Goal: Information Seeking & Learning: Understand process/instructions

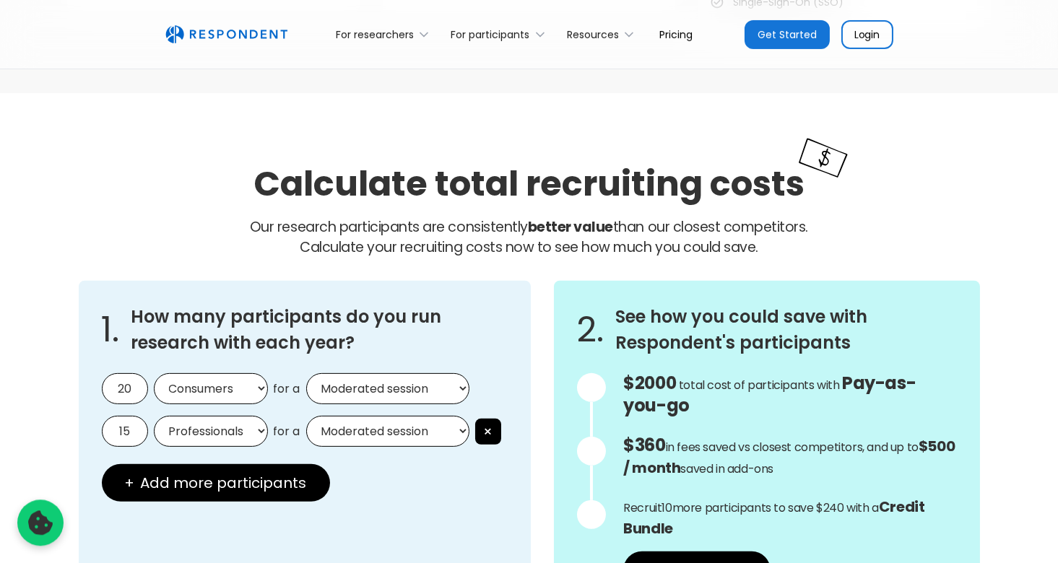
scroll to position [1141, 0]
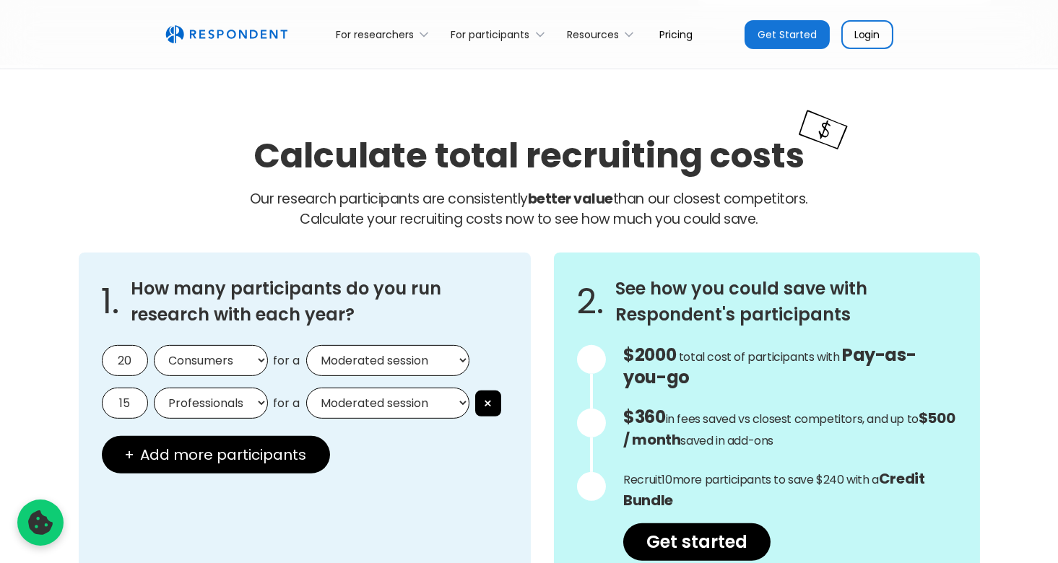
drag, startPoint x: 134, startPoint y: 355, endPoint x: 101, endPoint y: 356, distance: 32.5
click at [102, 356] on input "20" at bounding box center [125, 360] width 46 height 31
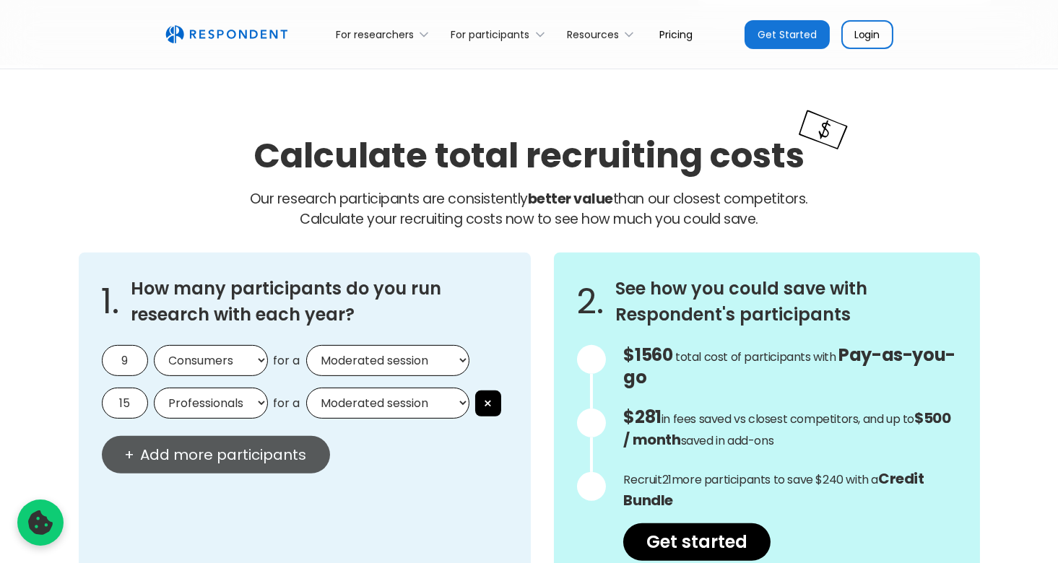
scroll to position [1293, 0]
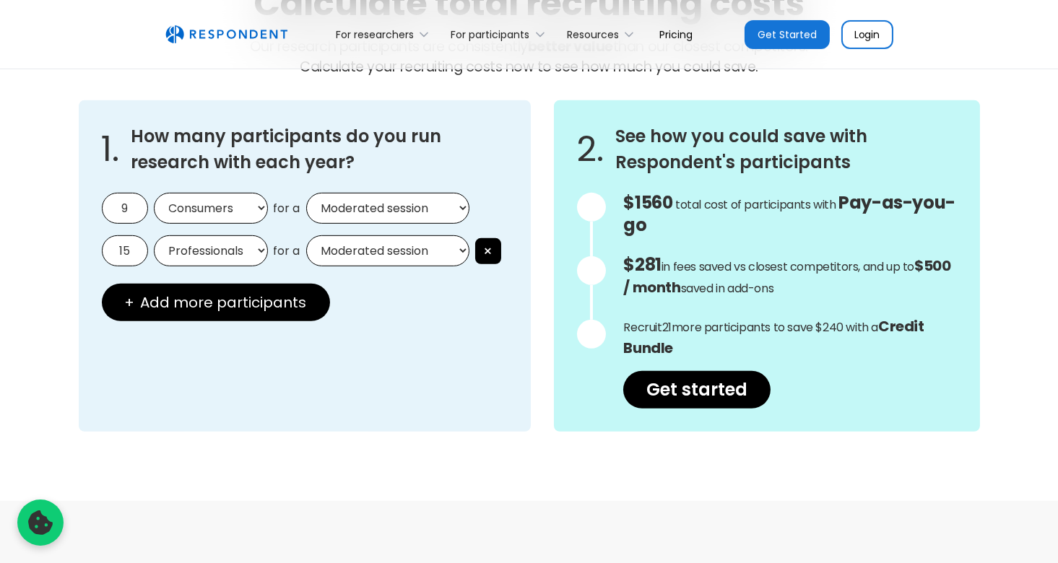
type input "9"
click at [325, 412] on div "1. How many participants do you run research with each year? 9 Consumers Profes…" at bounding box center [305, 266] width 453 height 332
click at [306, 193] on select "Moderated session Unmoderated session" at bounding box center [387, 208] width 163 height 31
click at [396, 212] on select "Moderated session Unmoderated session" at bounding box center [387, 208] width 163 height 31
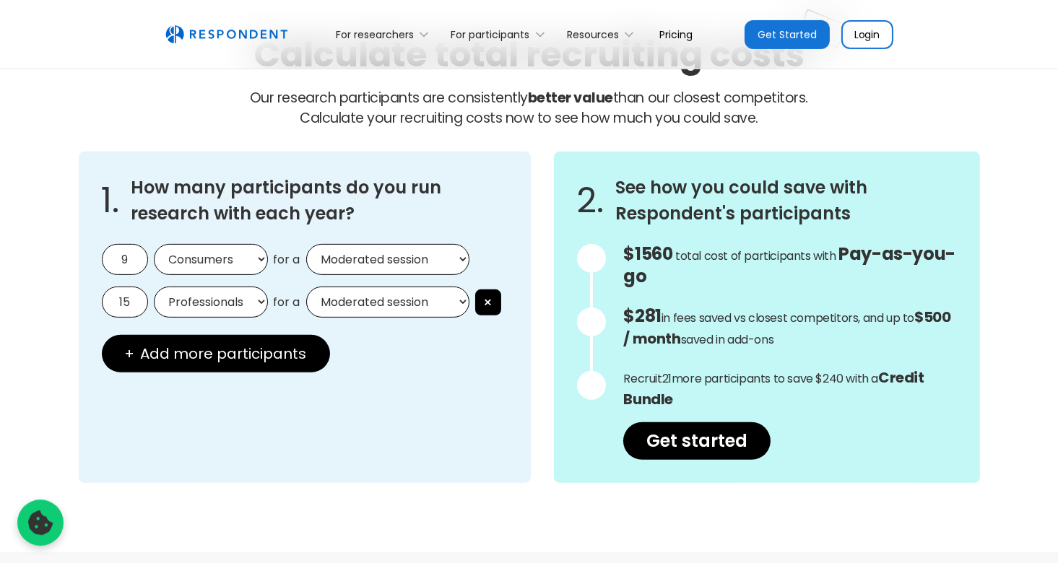
scroll to position [1216, 0]
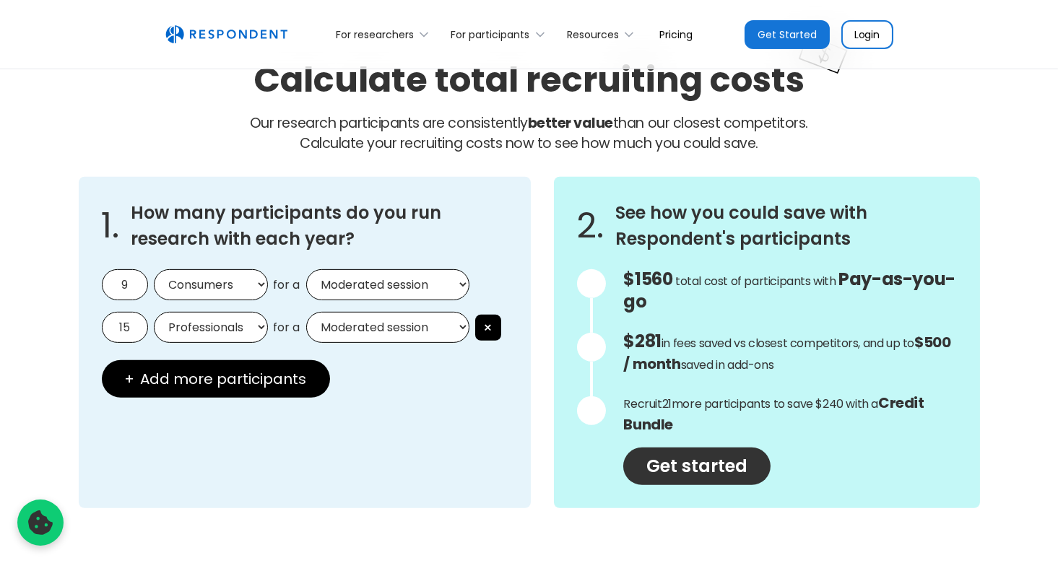
click at [670, 464] on link "Get started" at bounding box center [696, 467] width 147 height 38
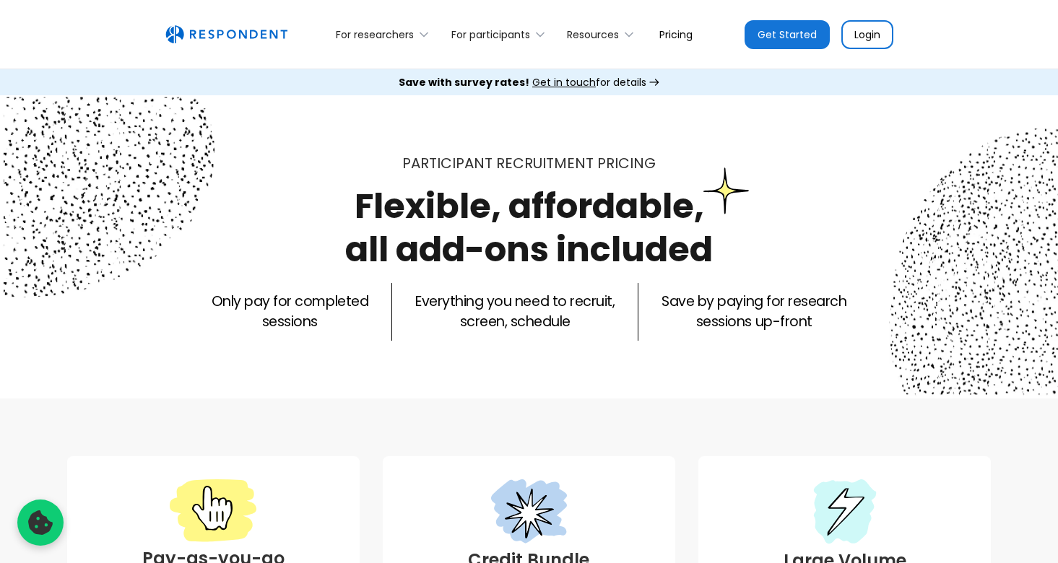
scroll to position [1216, 0]
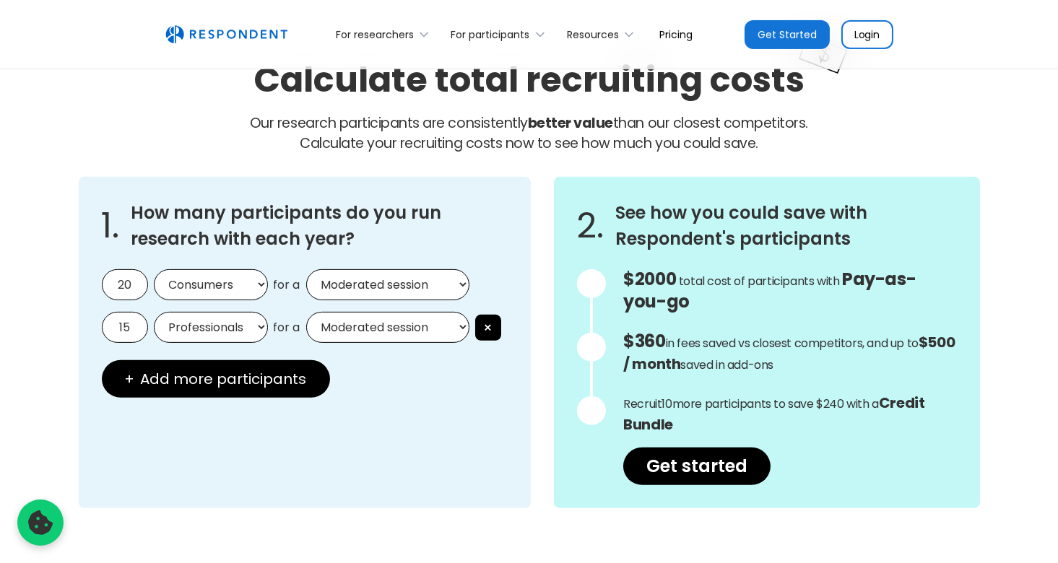
click at [233, 358] on div "1. How many participants do you run research with each year? 20 Consumers Profe…" at bounding box center [305, 343] width 453 height 332
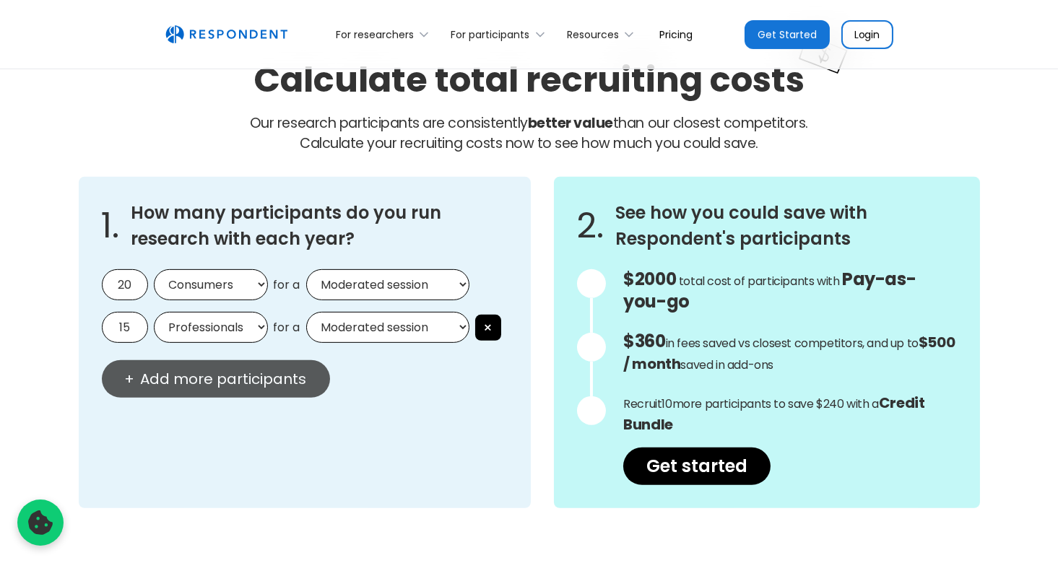
click at [233, 362] on button "+ Add more participants" at bounding box center [216, 379] width 228 height 38
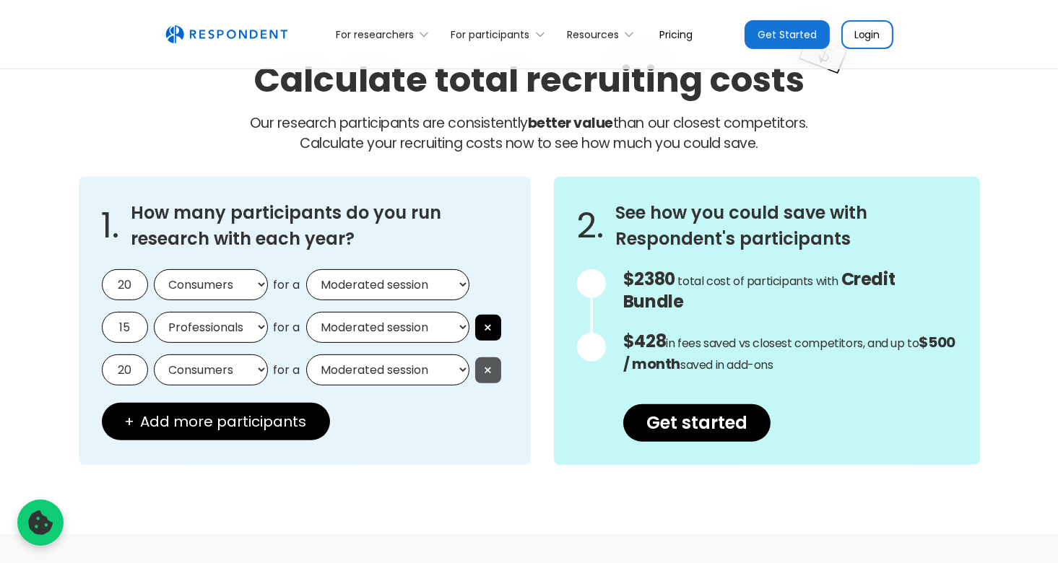
click at [480, 341] on button "×" at bounding box center [488, 328] width 26 height 26
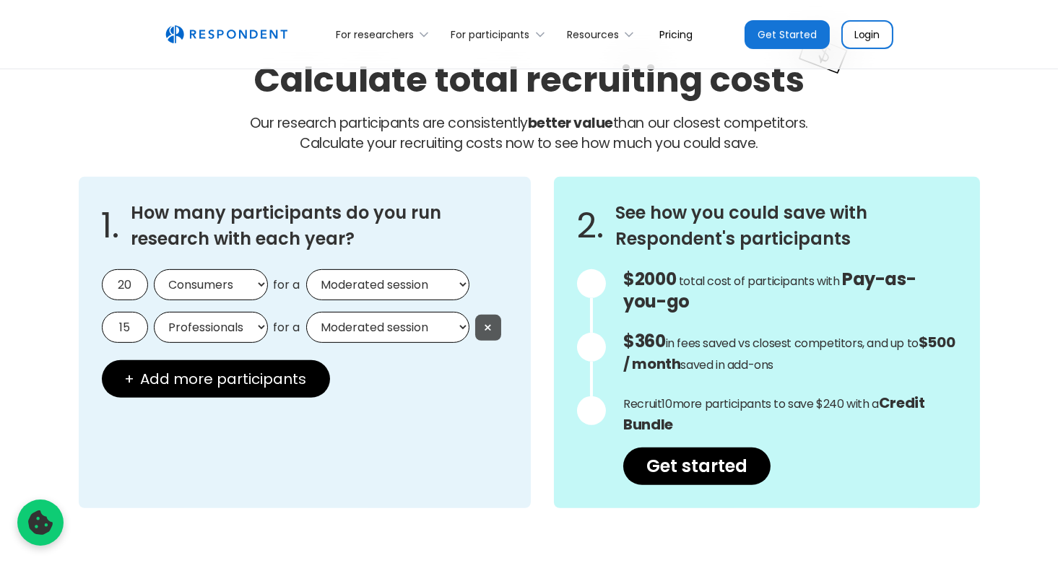
click at [484, 332] on button "×" at bounding box center [488, 328] width 26 height 26
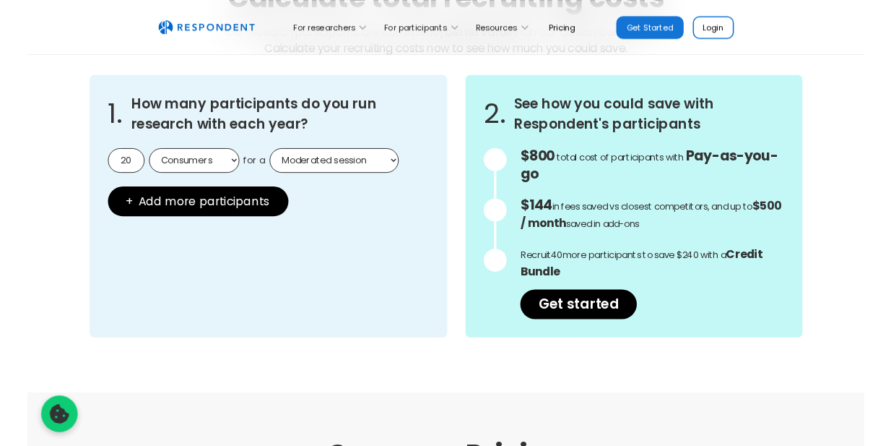
scroll to position [1293, 0]
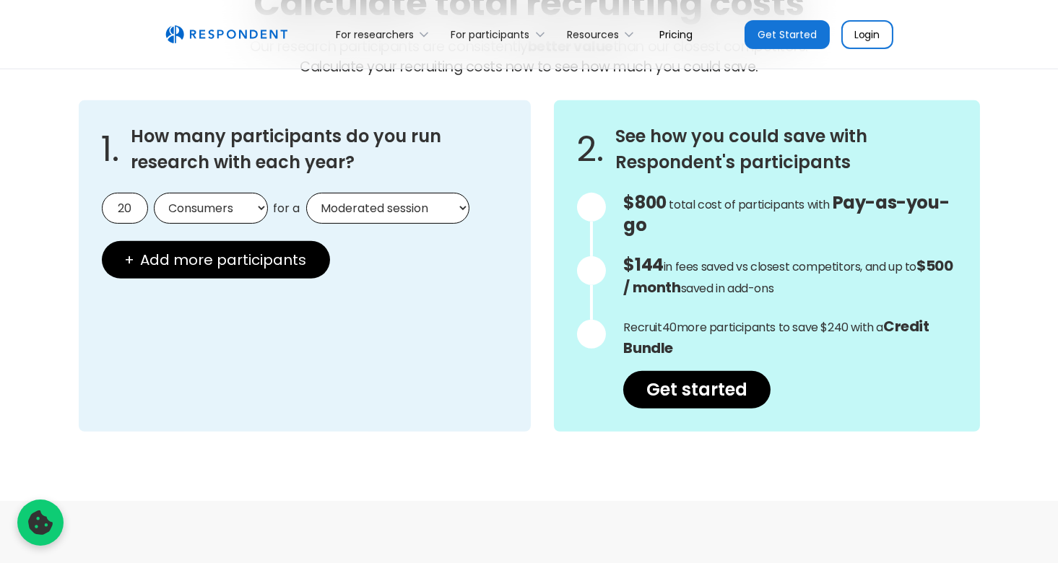
drag, startPoint x: 134, startPoint y: 207, endPoint x: 101, endPoint y: 206, distance: 33.2
click at [101, 206] on div "1. How many participants do you run research with each year? 20 Consumers Profe…" at bounding box center [305, 266] width 453 height 332
type input "9"
